Goal: Navigation & Orientation: Understand site structure

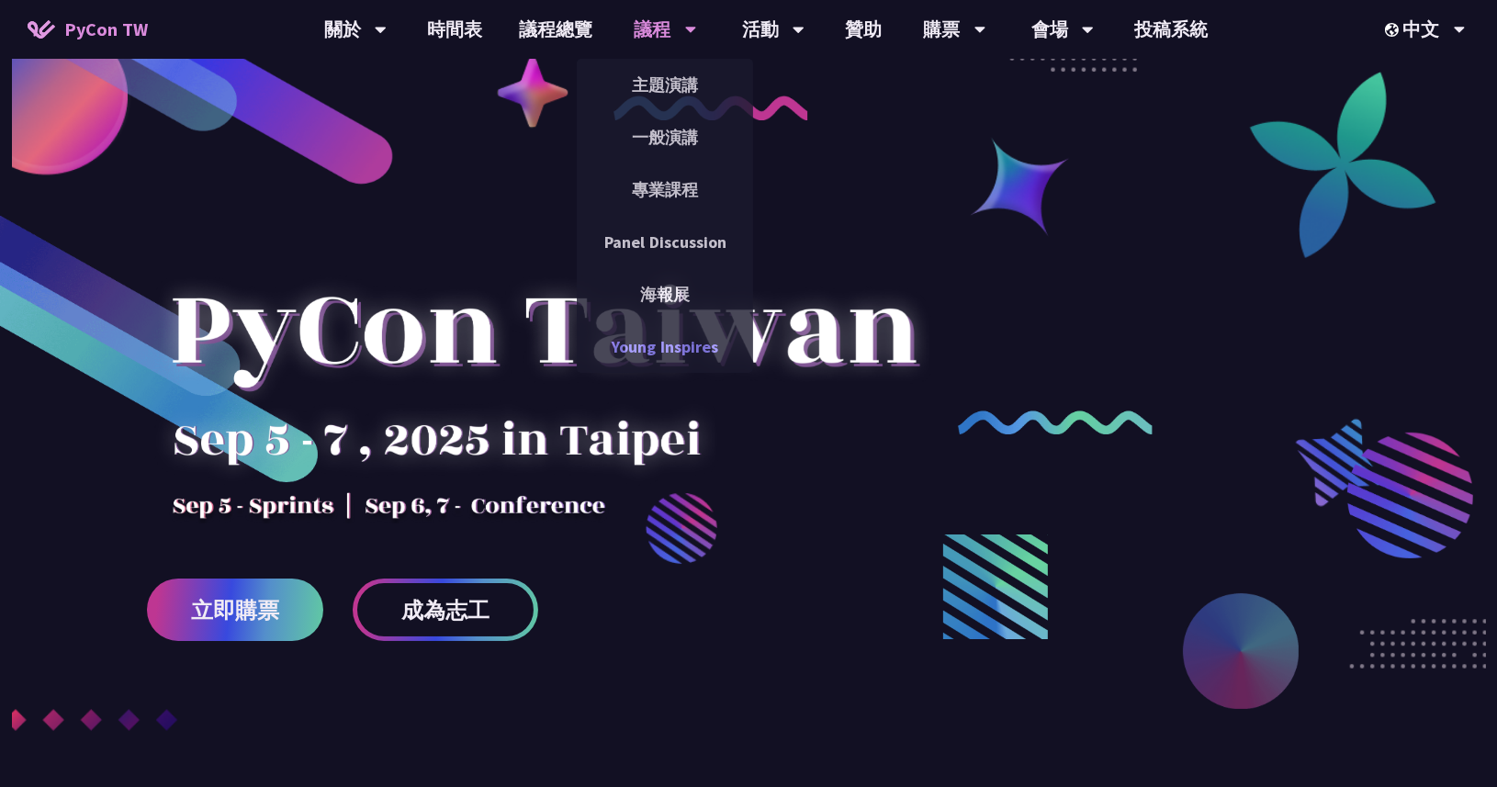
click at [657, 356] on link "Young Inspires" at bounding box center [665, 346] width 176 height 43
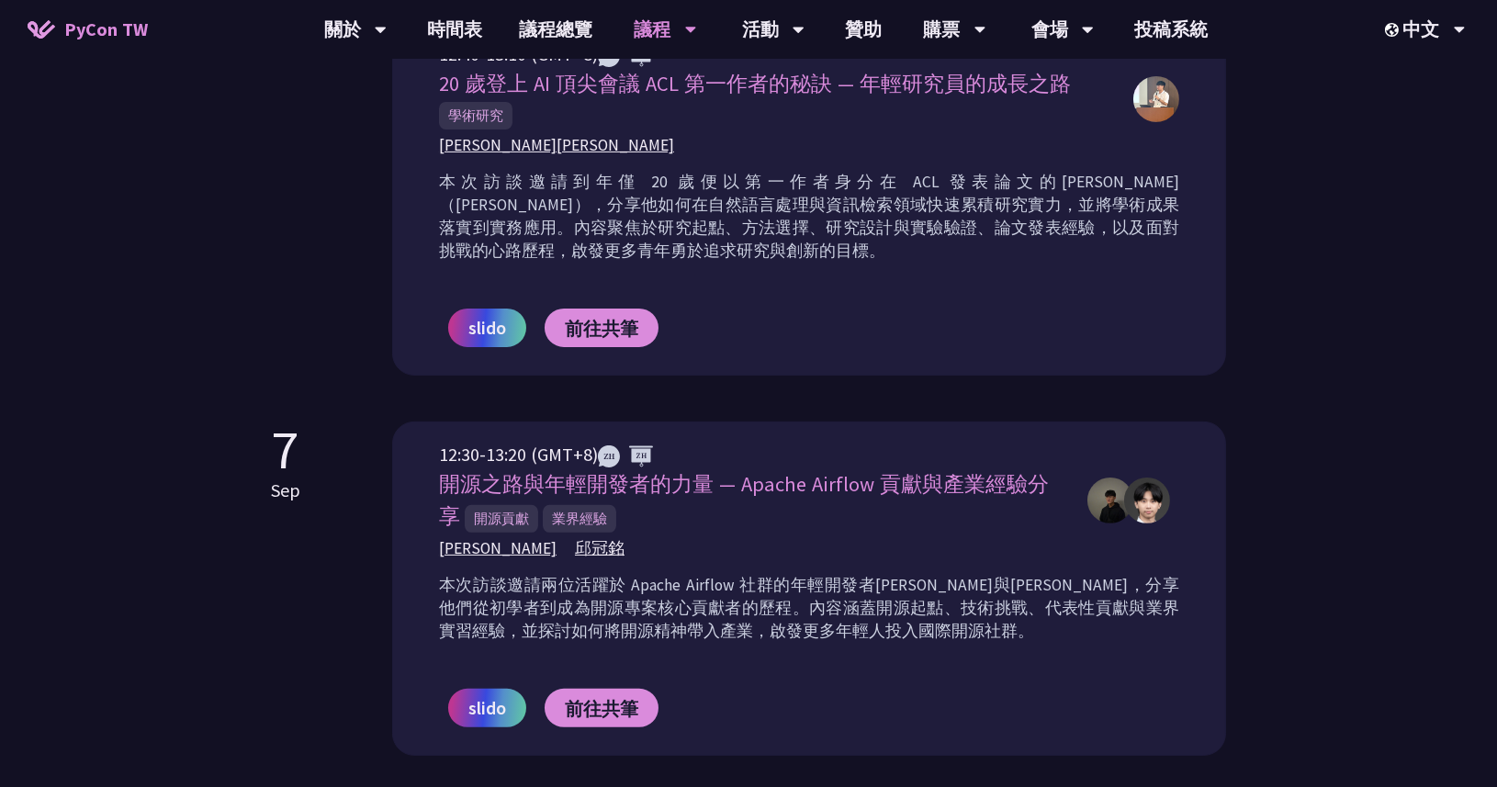
scroll to position [1102, 0]
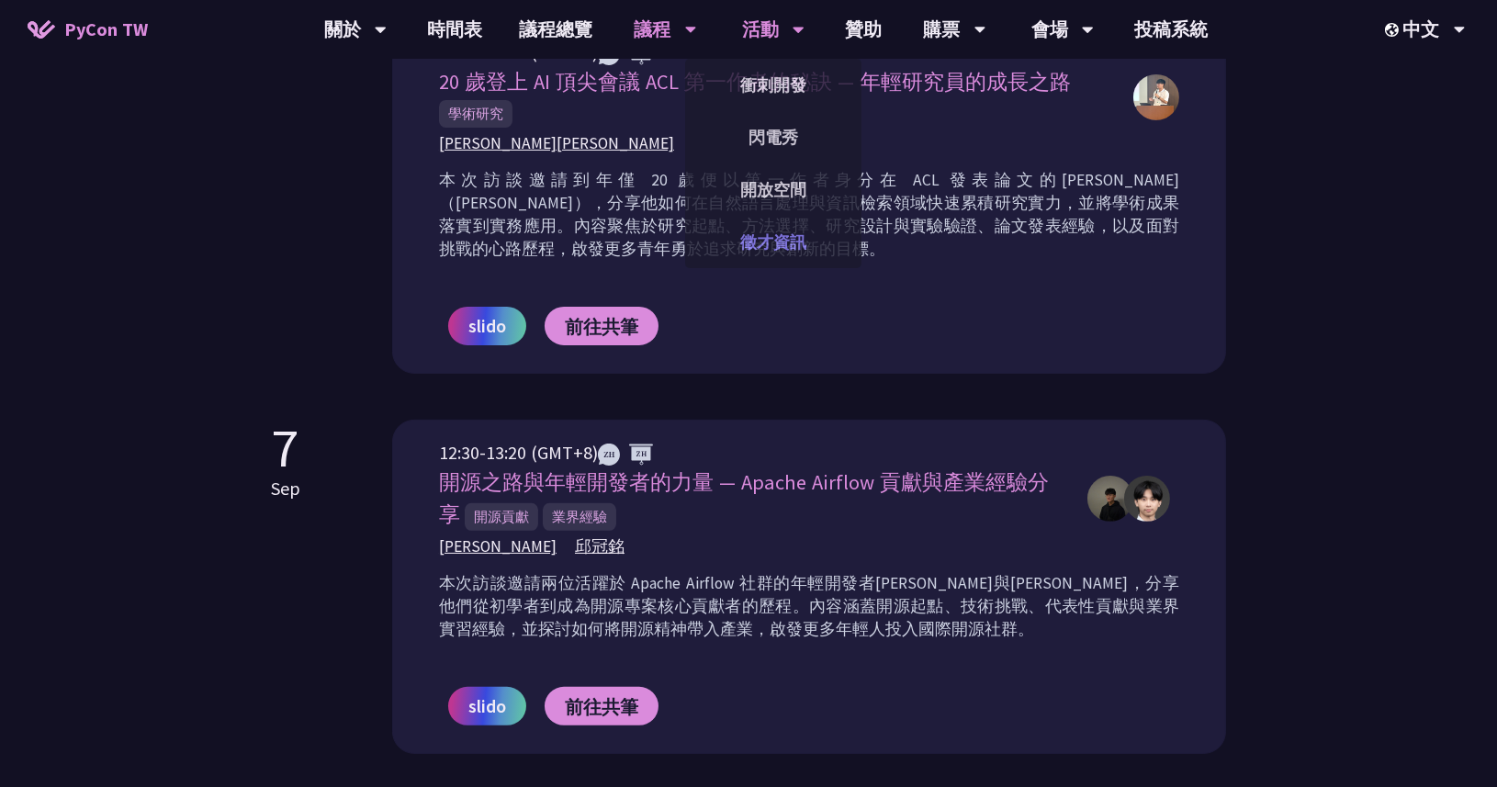
click at [771, 230] on link "徵才資訊" at bounding box center [773, 241] width 176 height 43
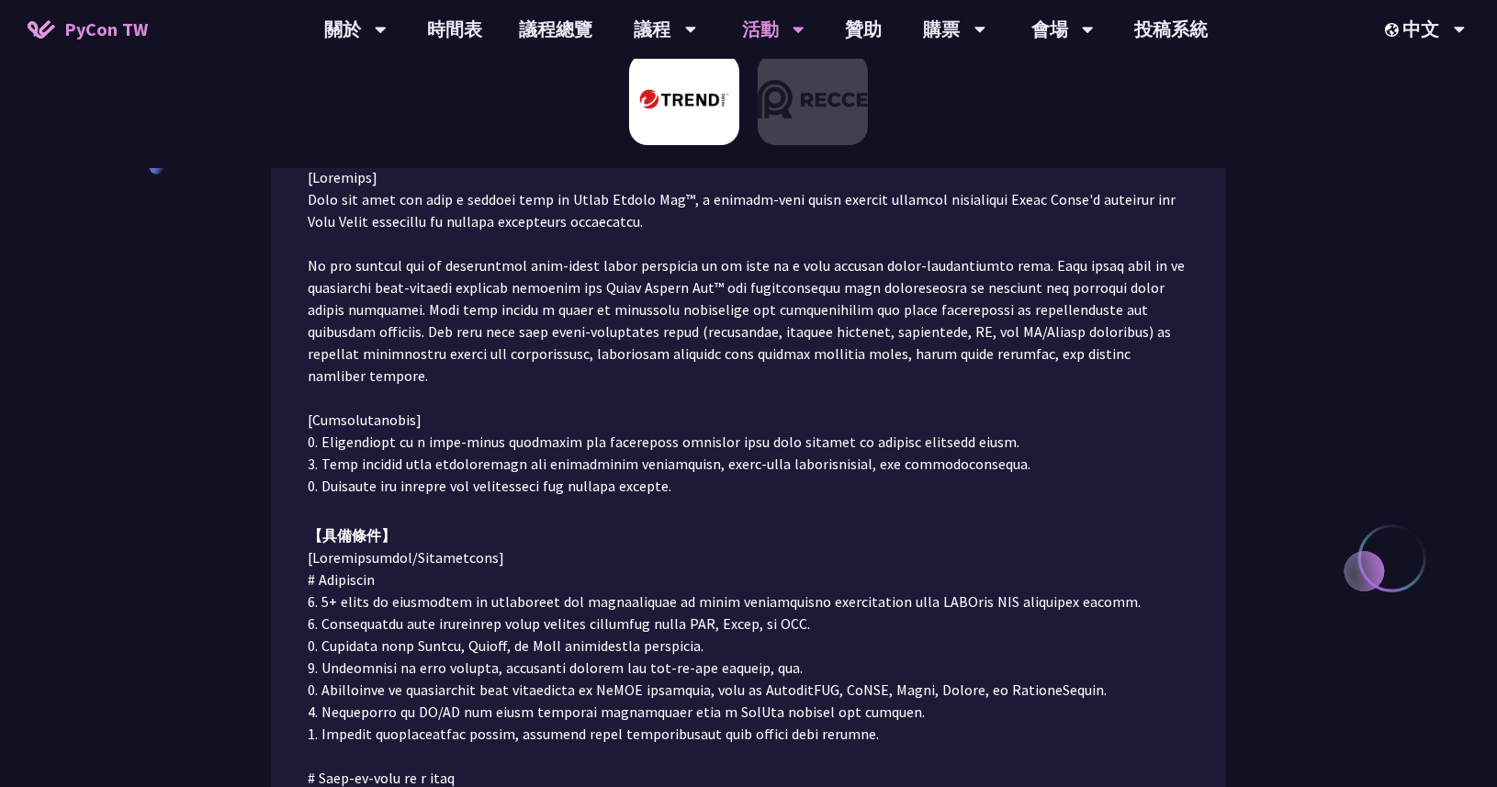
scroll to position [74, 0]
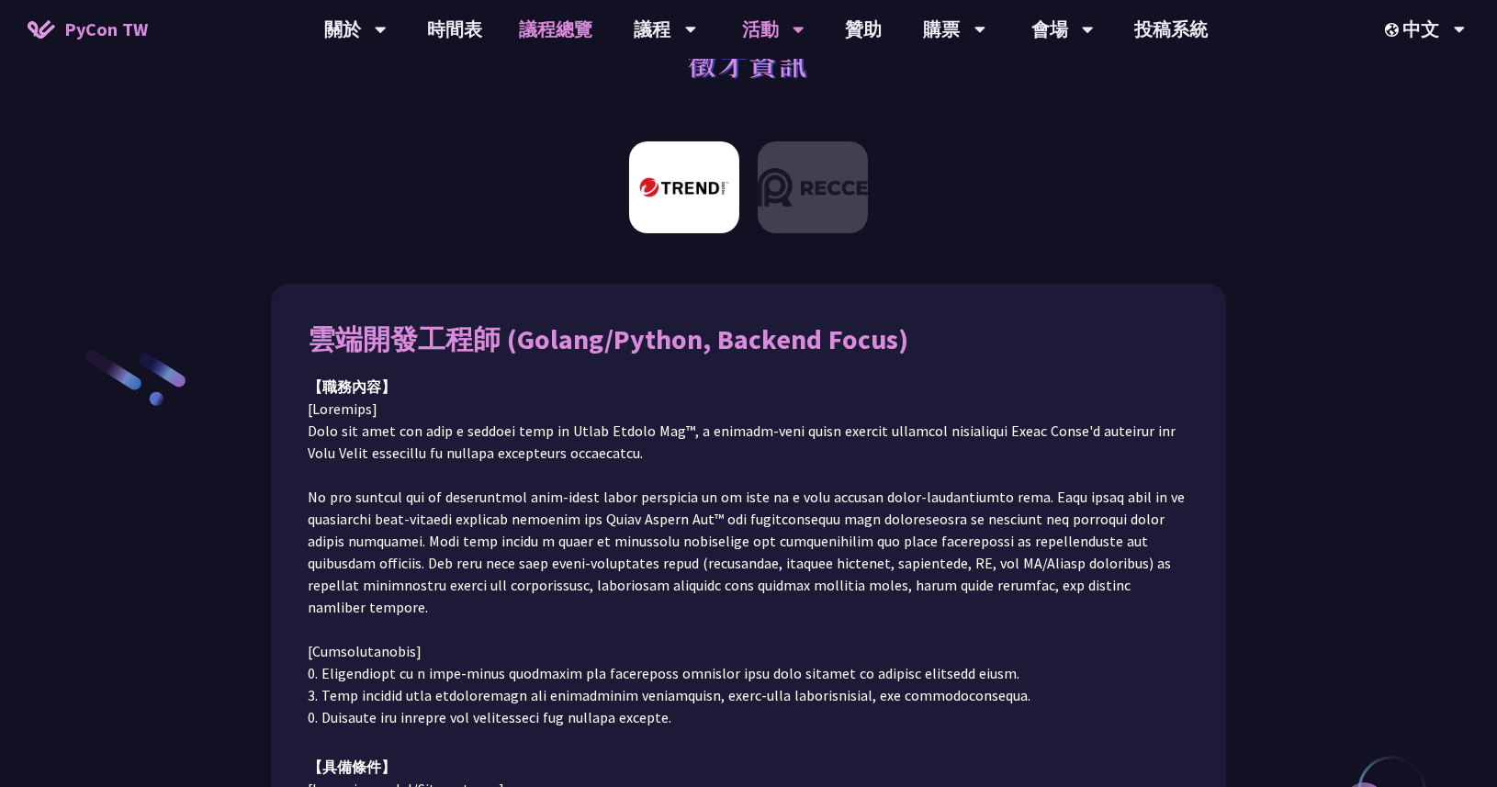
click at [571, 45] on link "議程總覽" at bounding box center [556, 29] width 110 height 59
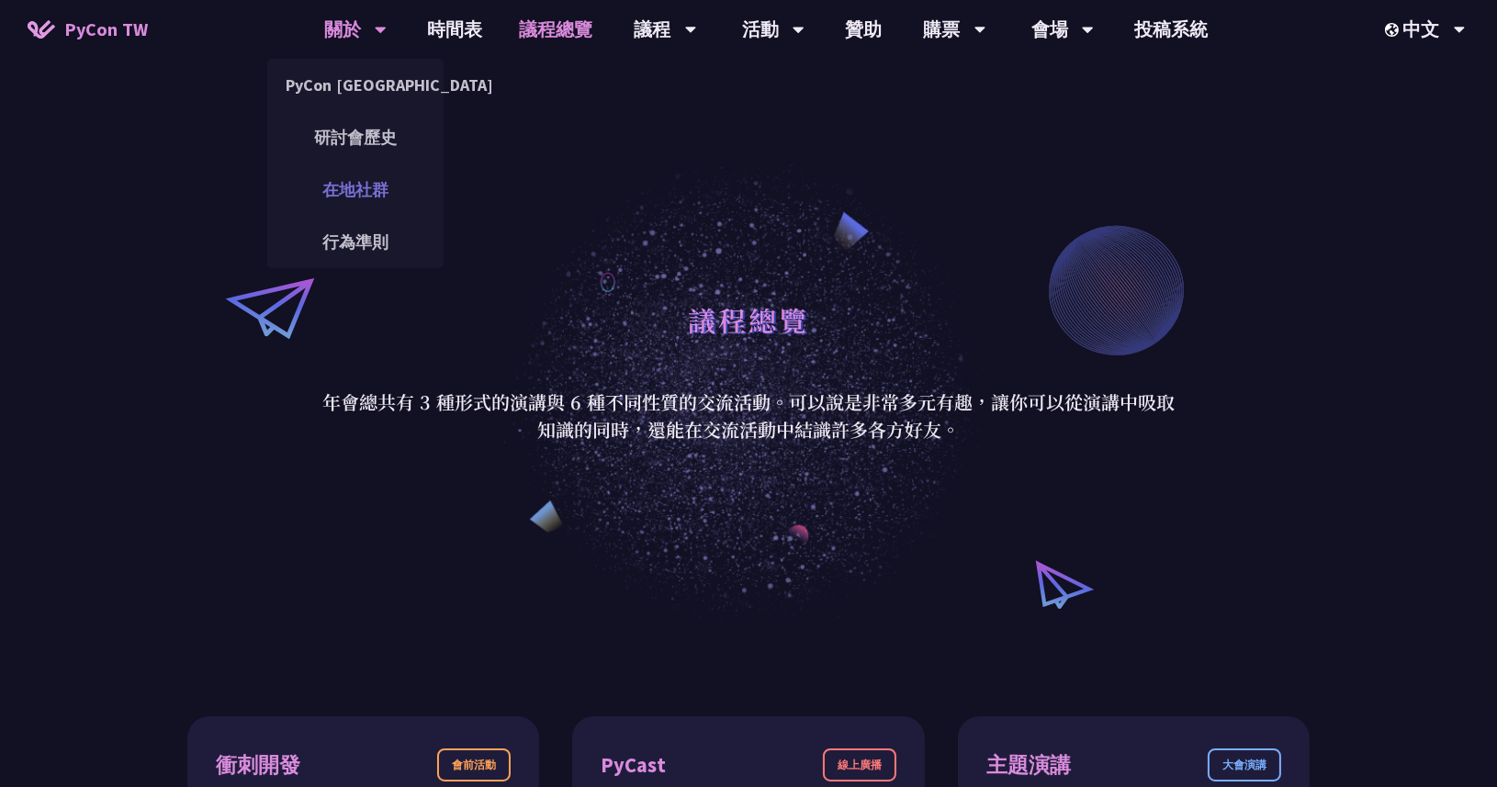
click at [349, 170] on link "在地社群" at bounding box center [355, 189] width 176 height 43
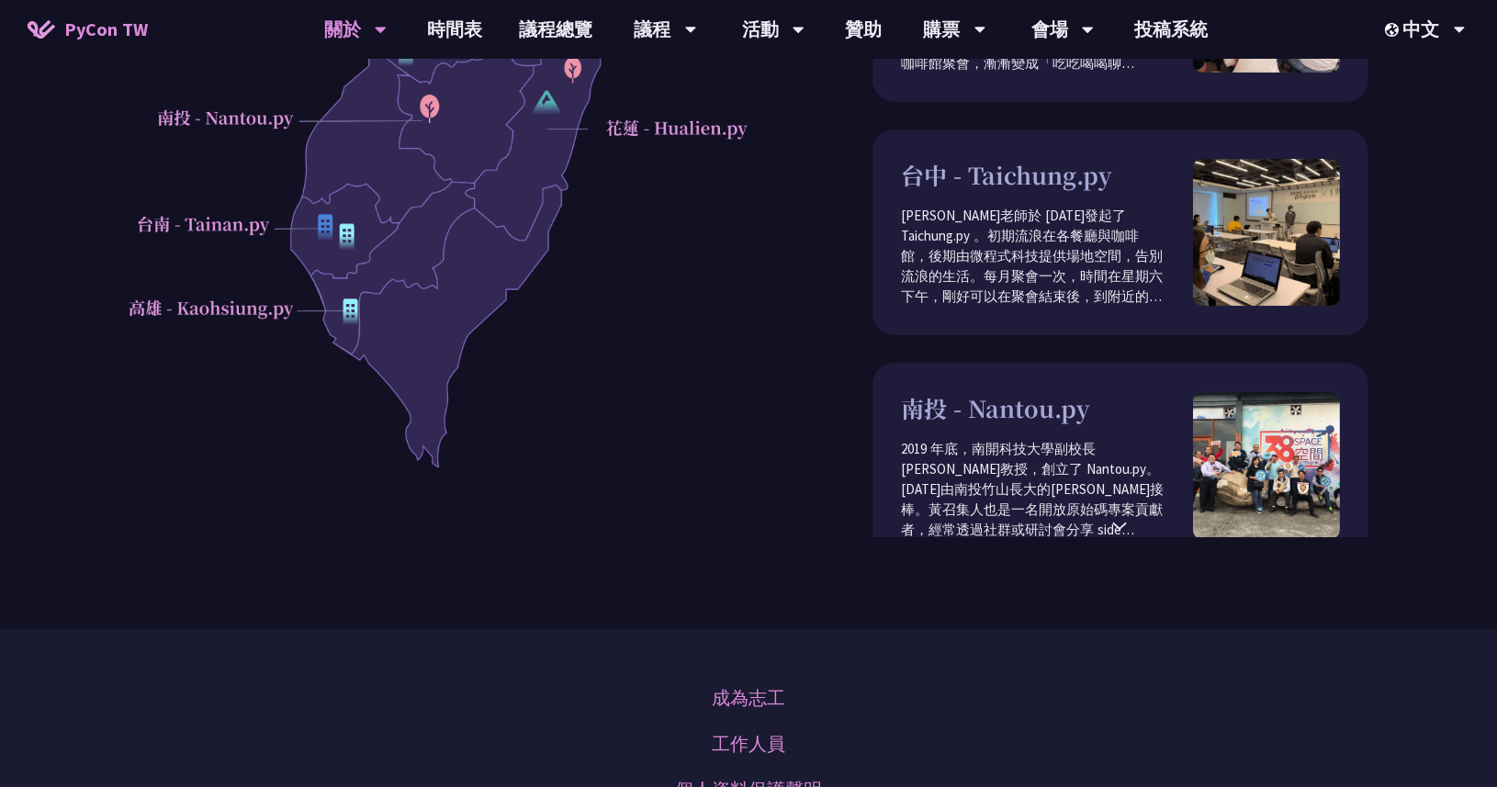
scroll to position [661, 0]
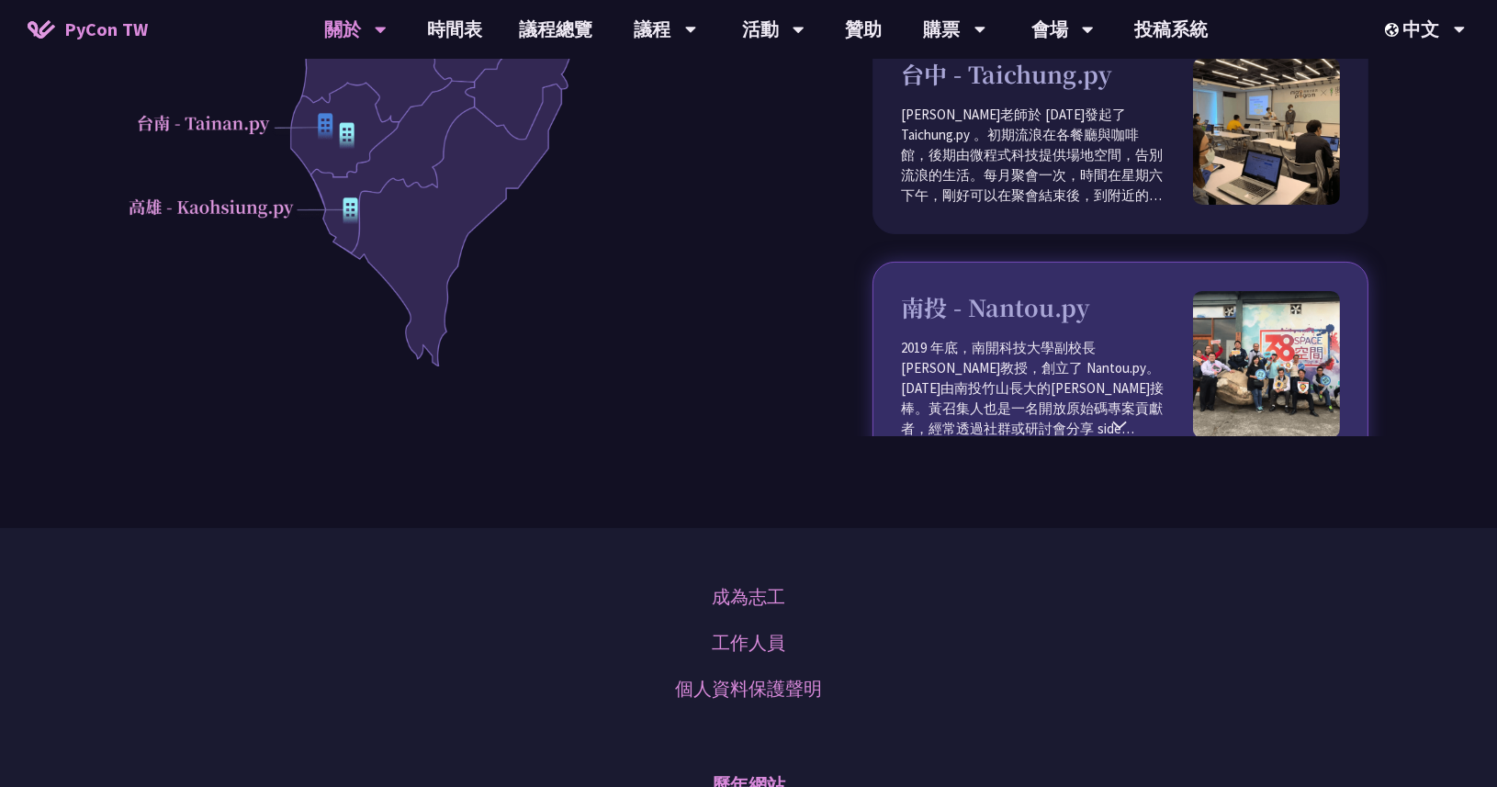
click at [1115, 425] on div "南投 - Nantou.py 2019 年底，南開科技大學副校長[PERSON_NAME]教授，創立了 Nantou.py。[DATE]由南投竹山長大的[PE…" at bounding box center [1120, 365] width 496 height 206
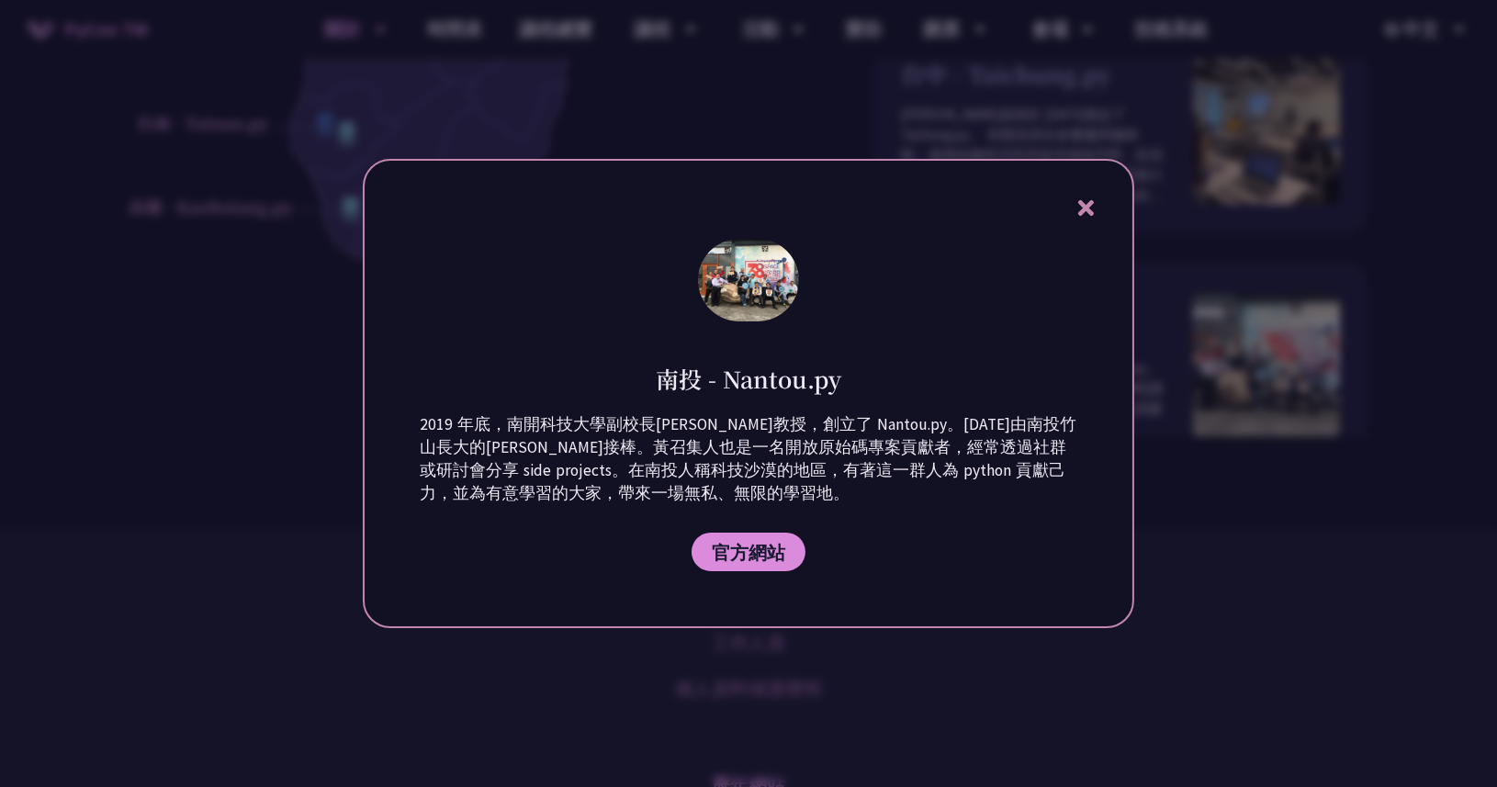
click at [1085, 202] on icon at bounding box center [1086, 208] width 23 height 23
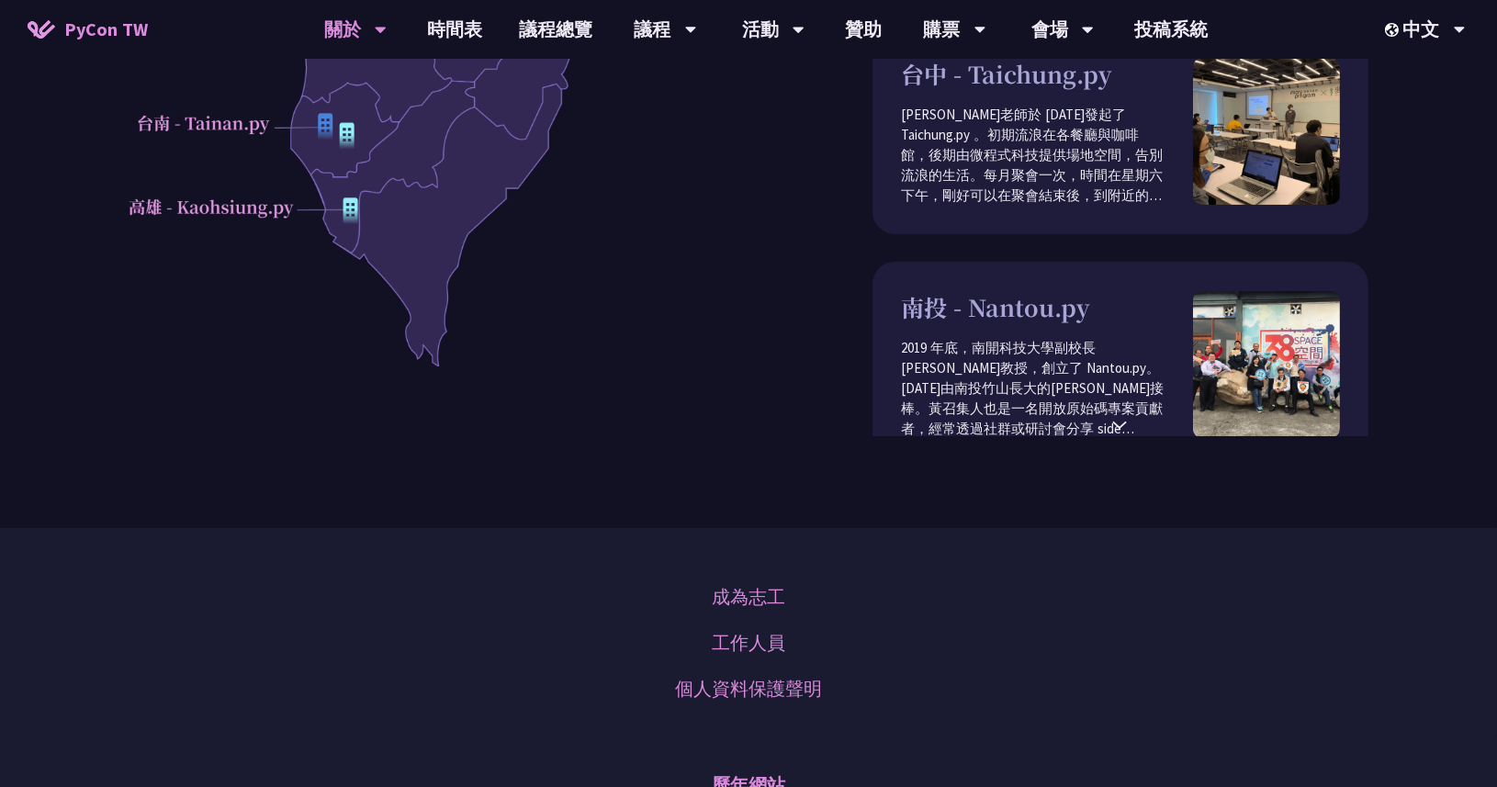
click at [1113, 437] on div "⌃" at bounding box center [1119, 421] width 18 height 32
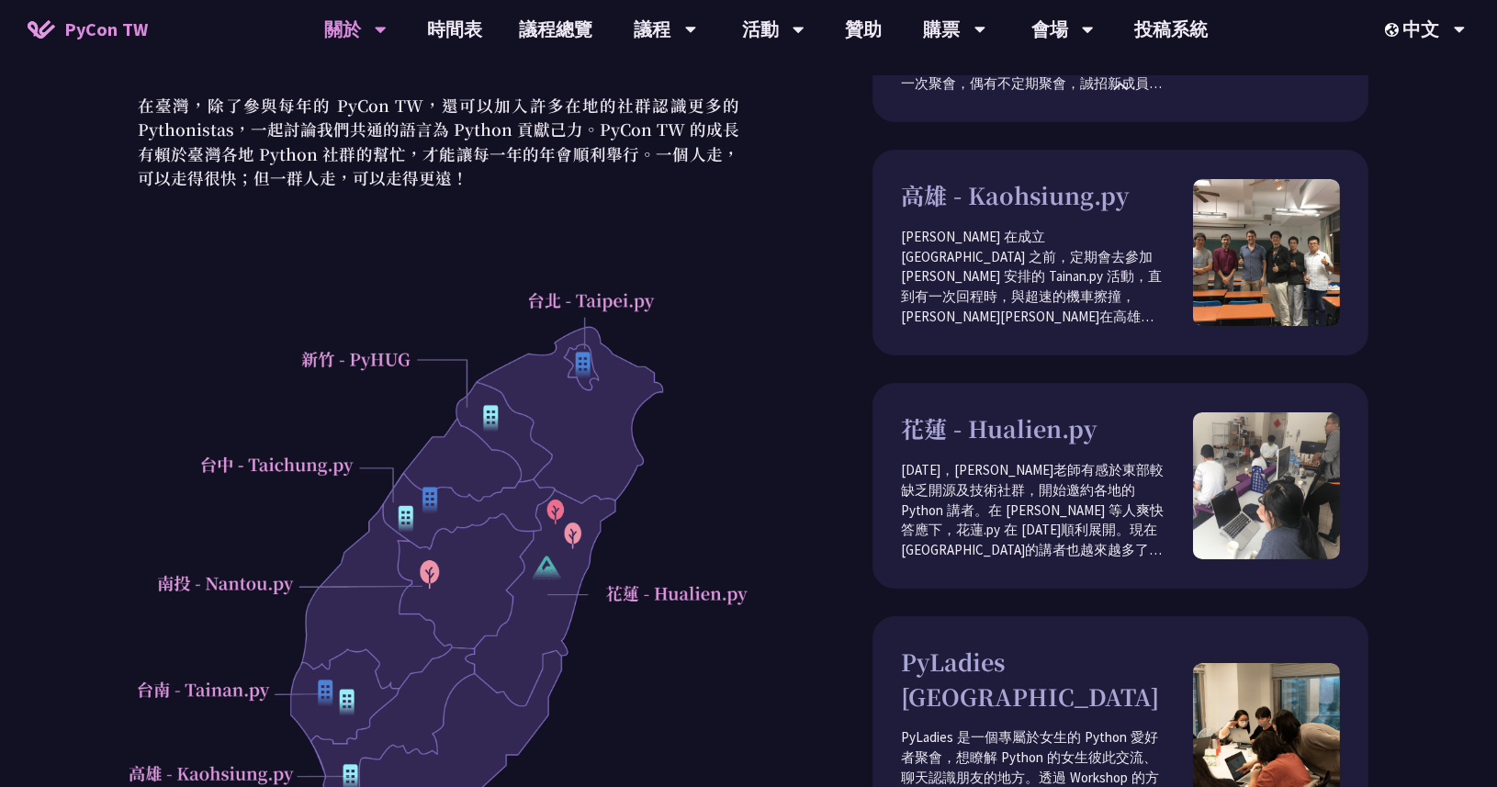
scroll to position [0, 0]
